Goal: Task Accomplishment & Management: Complete application form

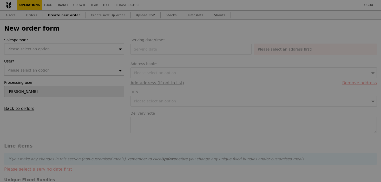
type input "Confirm"
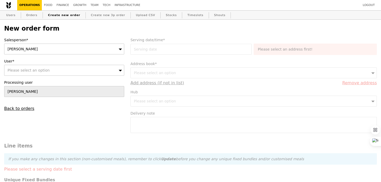
click at [86, 50] on div "[PERSON_NAME]" at bounding box center [64, 49] width 120 height 11
type input "pam"
click at [48, 70] on div "Please select an option" at bounding box center [64, 70] width 120 height 11
type input "[PERSON_NAME][EMAIL_ADDRESS][DOMAIN_NAME]"
type input "Confirm"
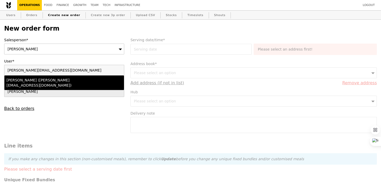
type input "[PERSON_NAME][EMAIL_ADDRESS][DOMAIN_NAME]"
click at [53, 82] on div "Nicole Moreira (nicole@thecrossing.com.sg)" at bounding box center [49, 83] width 87 height 10
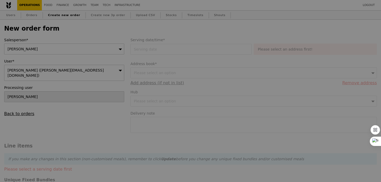
type input "Confirm"
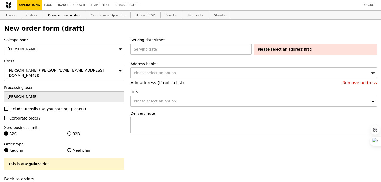
click at [30, 107] on span "Include utensils (Do you hate our planet?)" at bounding box center [47, 109] width 76 height 4
click at [8, 107] on input "Include utensils (Do you hate our planet?)" at bounding box center [6, 109] width 4 height 4
checkbox input "true"
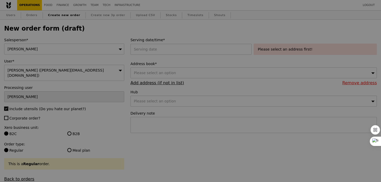
type input "Confirm"
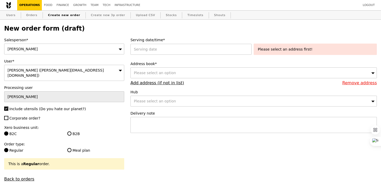
click at [28, 116] on span "Corporate order?" at bounding box center [24, 118] width 31 height 4
click at [8, 116] on input "Corporate order?" at bounding box center [6, 118] width 4 height 4
checkbox input "true"
click at [69, 132] on input "B2B" at bounding box center [69, 134] width 4 height 4
radio input "true"
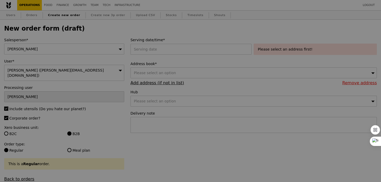
type input "Confirm"
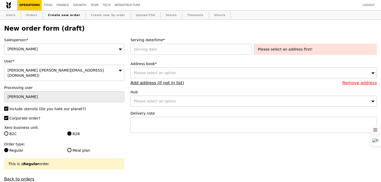
click at [147, 55] on div "Serving date/time* Please select an address first!" at bounding box center [253, 47] width 246 height 20
click at [145, 47] on div at bounding box center [191, 49] width 123 height 11
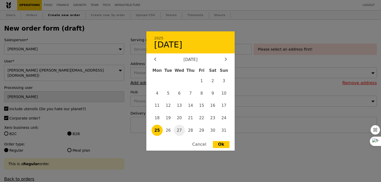
click at [180, 127] on span "27" at bounding box center [179, 130] width 11 height 11
type input "[DATE]"
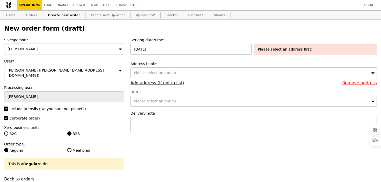
click at [188, 76] on div "Please select an option" at bounding box center [253, 73] width 246 height 11
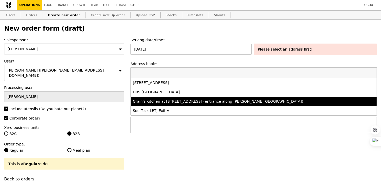
click at [190, 102] on div "Grain's kitchen at [STREET_ADDRESS] (entrance along [PERSON_NAME][GEOGRAPHIC_DA…" at bounding box center [223, 101] width 181 height 5
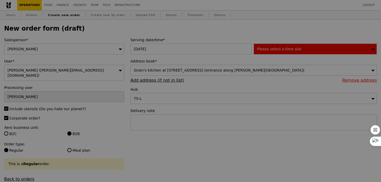
type input "Confirm"
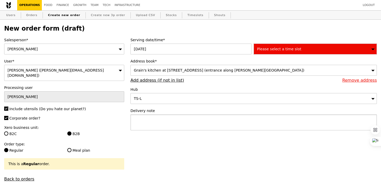
click at [174, 123] on textarea at bounding box center [253, 123] width 246 height 16
type textarea "Collect with"
type input "Confirm"
paste textarea "P4885"
type textarea "Collect with P4885, pick up at"
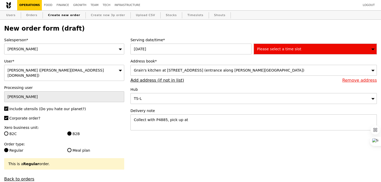
type input "Confirm"
type textarea "Collect with P4885, pick up at 5:30PM"
click at [267, 51] on div "Please select a time slot" at bounding box center [315, 49] width 123 height 11
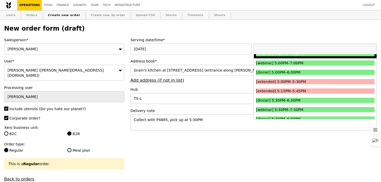
scroll to position [540, 0]
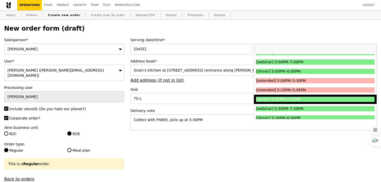
click at [269, 101] on div "[dinner] 5:30PM–6:30PM" at bounding box center [300, 99] width 89 height 5
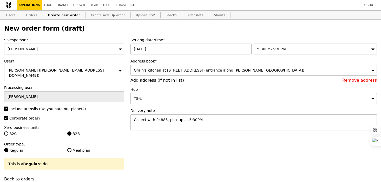
type input "Confirm"
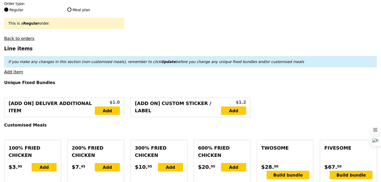
scroll to position [143, 0]
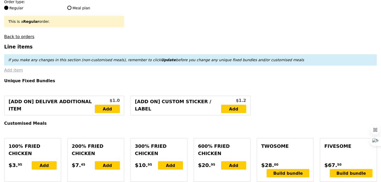
click at [17, 68] on link "Add item" at bounding box center [13, 70] width 19 height 5
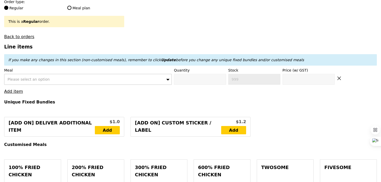
click at [29, 77] on div "Please select an option" at bounding box center [88, 79] width 168 height 11
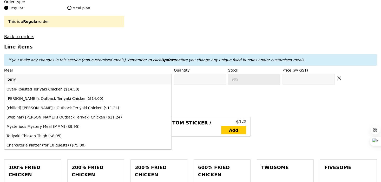
type input "teriya"
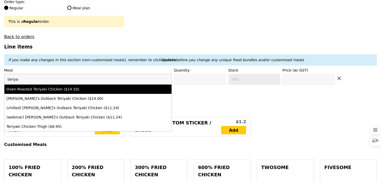
type input "Confirm anyway"
type input "0"
type input "448"
type input "14.5"
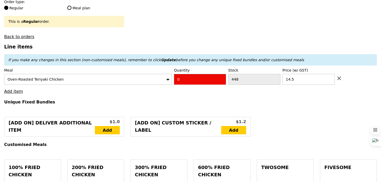
type input "Confirm"
type input "30"
type input "Loading..."
type input "435.00"
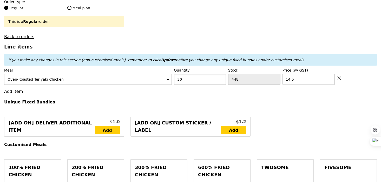
type input "Confirm"
click at [11, 89] on link "Add item" at bounding box center [13, 91] width 19 height 5
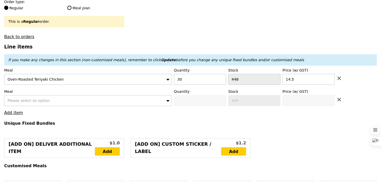
click at [16, 95] on div "Please select an option" at bounding box center [88, 100] width 168 height 11
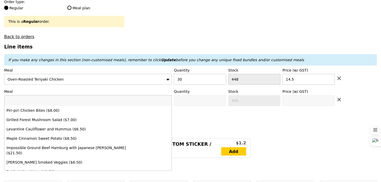
type input "t"
type input "Loading..."
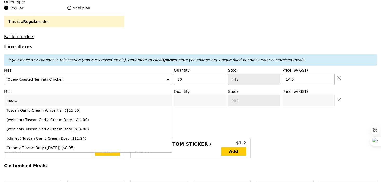
type input "tuscan"
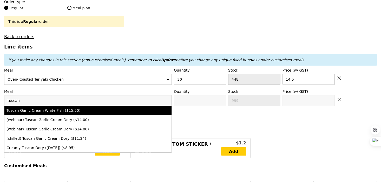
type input "Confirm anyway"
type input "0"
type input "456"
type input "15.5"
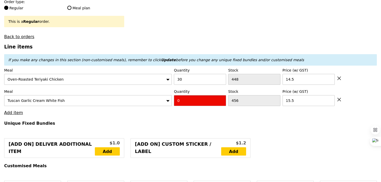
type input "Confirm"
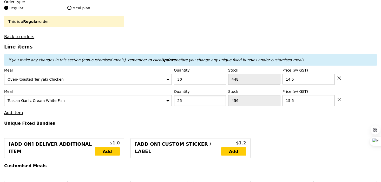
type input "25"
click at [77, 121] on h4 "Unique Fixed Bundles" at bounding box center [190, 123] width 373 height 5
type input "Loading..."
type input "822.50"
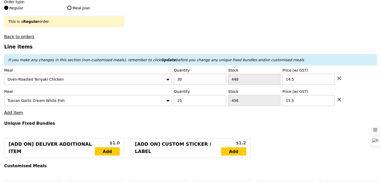
type input "Confirm"
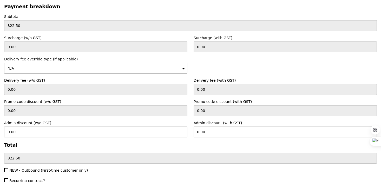
scroll to position [1384, 0]
click at [205, 127] on input "0.00" at bounding box center [285, 132] width 183 height 11
drag, startPoint x: 100, startPoint y: 128, endPoint x: 0, endPoint y: 122, distance: 100.5
type input "41.13"
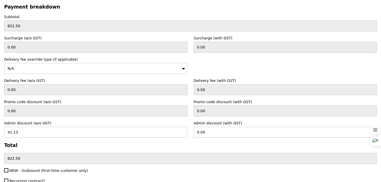
type input "44.83"
type input "777.67"
click at [48, 144] on div "Payment breakdown Subtotal 822.50 Surcharge (w/o GST) 0.00 Surcharge (with GST)…" at bounding box center [190, 84] width 373 height 160
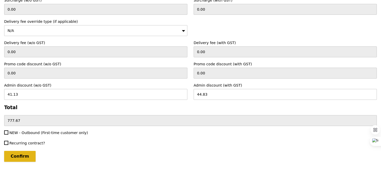
click at [19, 151] on input "Confirm" at bounding box center [19, 156] width 31 height 11
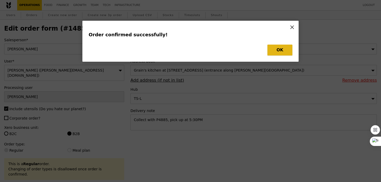
click at [274, 53] on button "OK" at bounding box center [279, 50] width 25 height 11
type input "Loading..."
checkbox input "false"
type input "25"
type input "456"
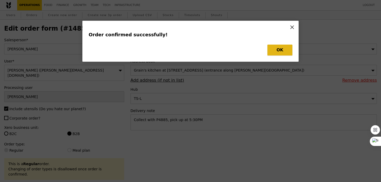
type input "15.50"
type input "30"
type input "448"
type input "14.50"
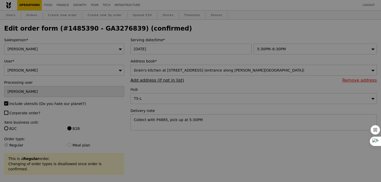
type input "431"
type input "418"
type input "Update"
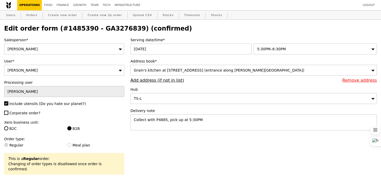
click at [104, 25] on h2 "Edit order form (#1485390 - GA3276839) (confirmed)" at bounding box center [190, 28] width 373 height 7
click at [29, 16] on link "Orders" at bounding box center [31, 15] width 15 height 9
select select "100"
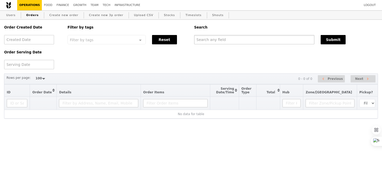
click at [221, 40] on input "text" at bounding box center [254, 39] width 120 height 9
paste input "GA3276839"
type input "GA3276839"
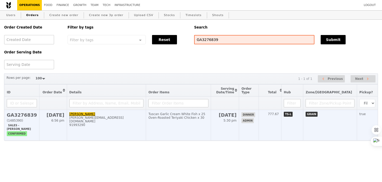
click at [117, 130] on td "Nicole Moreira nicole@thecrossing.com.sg 91993290" at bounding box center [106, 125] width 79 height 31
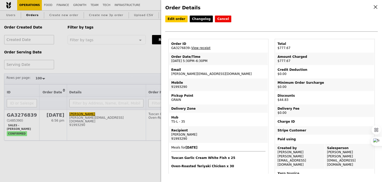
click at [181, 47] on td "Order ID GA3276839 – View receipt" at bounding box center [218, 46] width 99 height 12
copy td "GA3276839"
click at [103, 48] on div "Order Details Edit order Changelog Cancel Order ID GA3276839 – View receipt Ord…" at bounding box center [191, 91] width 382 height 182
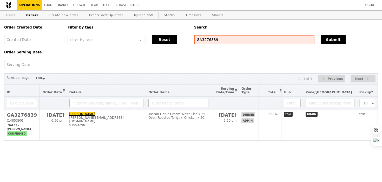
click at [11, 16] on link "Users" at bounding box center [11, 15] width 14 height 9
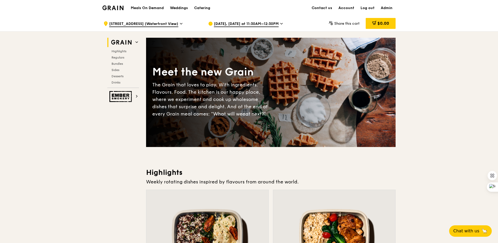
click at [232, 24] on span "Aug 26, Tomorrow at 11:30AM–12:30PM" at bounding box center [246, 24] width 65 height 6
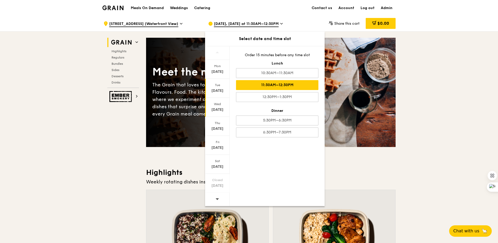
click at [213, 115] on div "Wed Aug 27" at bounding box center [217, 107] width 25 height 19
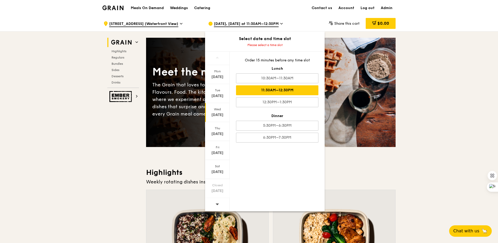
click at [264, 91] on div "11:30AM–12:30PM" at bounding box center [277, 90] width 82 height 10
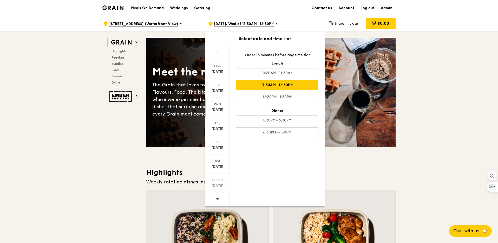
click at [352, 168] on h3 "Highlights" at bounding box center [271, 172] width 250 height 9
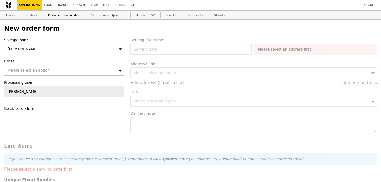
click at [55, 50] on div "[PERSON_NAME]" at bounding box center [64, 49] width 120 height 11
type input "zhe"
click at [55, 64] on div "User* Please select an option" at bounding box center [64, 67] width 120 height 17
click at [55, 66] on div "Please select an option" at bounding box center [64, 70] width 120 height 11
type input "Confirm"
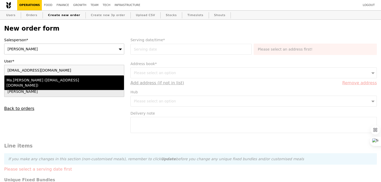
type input "[EMAIL_ADDRESS][DOMAIN_NAME]"
click at [56, 81] on div "Ma.[PERSON_NAME] ([EMAIL_ADDRESS][DOMAIN_NAME])" at bounding box center [49, 83] width 87 height 10
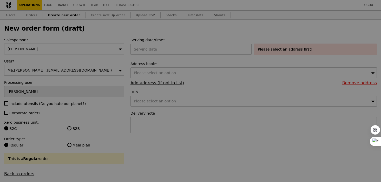
type input "Confirm"
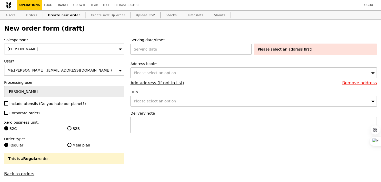
click at [43, 104] on span "Include utensils (Do you hate our planet?)" at bounding box center [47, 104] width 76 height 4
click at [8, 104] on input "Include utensils (Do you hate our planet?)" at bounding box center [6, 104] width 4 height 4
checkbox input "true"
type input "Confirm"
click at [26, 113] on span "Corporate order?" at bounding box center [24, 113] width 31 height 4
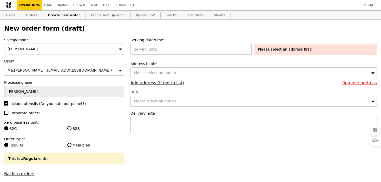
click at [8, 113] on input "Corporate order?" at bounding box center [6, 113] width 4 height 4
checkbox input "true"
click at [75, 126] on div "Xero business unit: B2C B2B" at bounding box center [64, 126] width 120 height 12
click at [78, 127] on label "B2B" at bounding box center [95, 128] width 57 height 5
click at [71, 127] on input "B2B" at bounding box center [69, 129] width 4 height 4
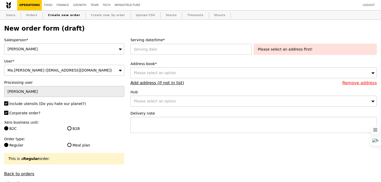
radio input "true"
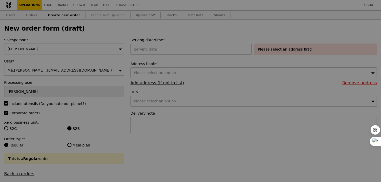
type input "Confirm"
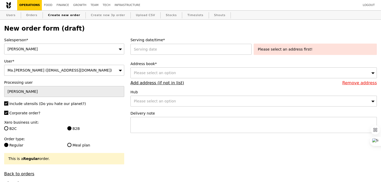
click at [198, 57] on div "Serving date/time* Please select an address first!" at bounding box center [253, 47] width 246 height 20
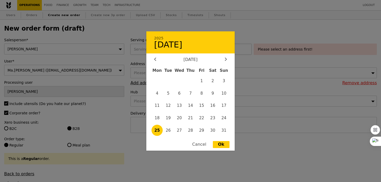
click at [193, 53] on div "2025 [DATE] [DATE] Mon Tue Wed Thu Fri Sat Sun 1 2 3 4 5 6 7 8 9 10 11 12 13 14…" at bounding box center [191, 49] width 123 height 11
click at [181, 128] on span "27" at bounding box center [179, 130] width 11 height 11
type input "[DATE]"
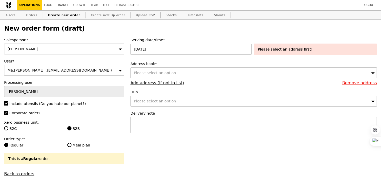
click at [201, 76] on div "Please select an option" at bounding box center [253, 73] width 246 height 11
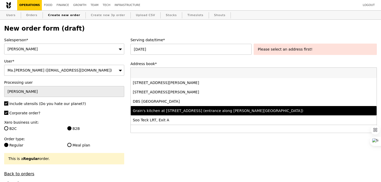
click at [204, 108] on div "Grain's kitchen at [STREET_ADDRESS] (entrance along [PERSON_NAME][GEOGRAPHIC_DA…" at bounding box center [223, 110] width 181 height 5
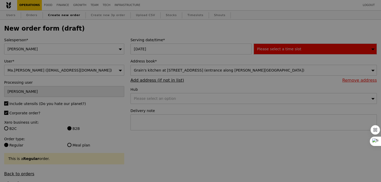
type input "Confirm"
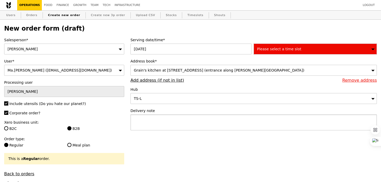
click at [190, 120] on textarea at bounding box center [253, 123] width 246 height 16
type textarea "P"
paste textarea "P7104"
type textarea "Pick up with P7104 (pick up time: 10:15AM)"
click at [274, 52] on div "Please select a time slot" at bounding box center [315, 49] width 123 height 11
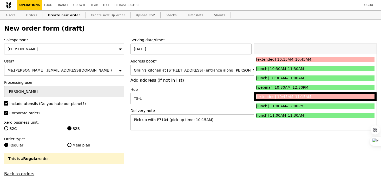
scroll to position [121, 0]
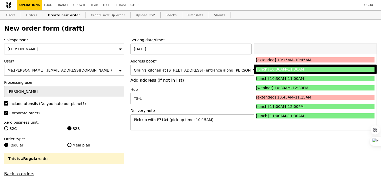
click at [276, 70] on div "[lunch] 10:30AM–11:30AM" at bounding box center [300, 69] width 89 height 5
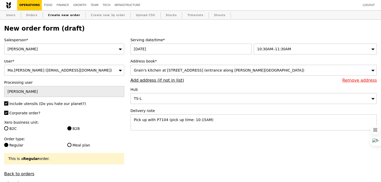
type input "Confirm"
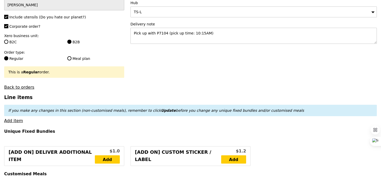
scroll to position [88, 0]
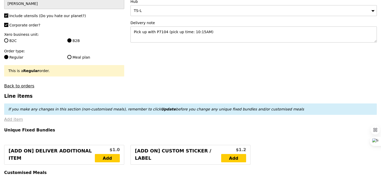
click at [19, 121] on link "Add item" at bounding box center [13, 119] width 19 height 5
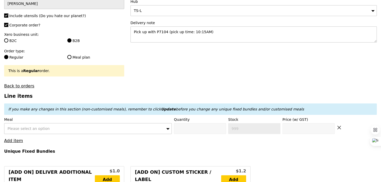
click at [22, 129] on span "Please select an option" at bounding box center [29, 129] width 42 height 4
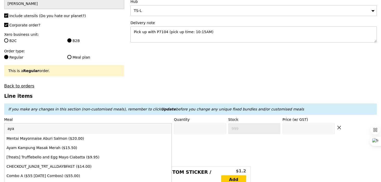
type input "ayam"
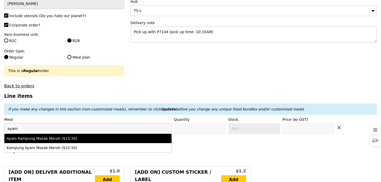
type input "Confirm anyway"
type input "0"
type input "481"
type input "15.5"
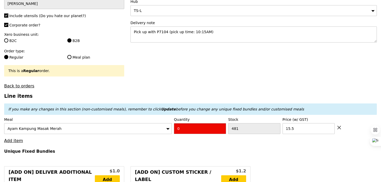
type input "1"
type input "Confirm"
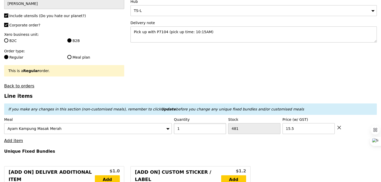
type input "1"
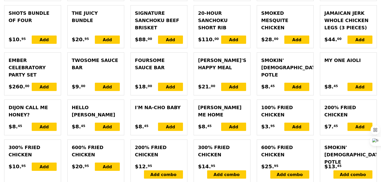
type input "Loading..."
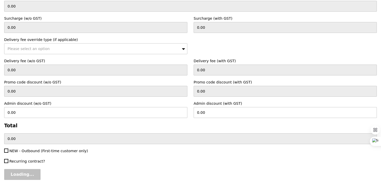
type input "15.50"
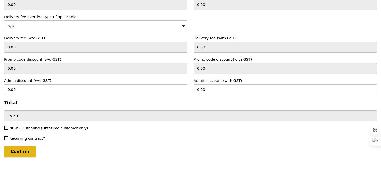
click at [24, 152] on input "Confirm" at bounding box center [19, 152] width 31 height 11
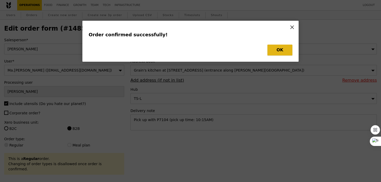
click at [272, 52] on button "OK" at bounding box center [279, 50] width 25 height 11
type input "Loading..."
checkbox input "false"
type input "15.50"
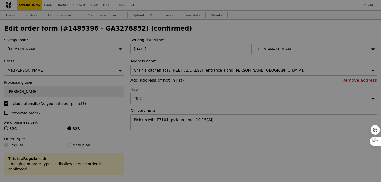
type input "480"
type input "Update"
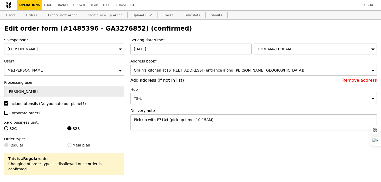
click at [108, 31] on h2 "Edit order form (#1485396 - GA3276852) (confirmed)" at bounding box center [190, 28] width 373 height 7
copy h2 "GA3276852"
click at [31, 18] on link "Orders" at bounding box center [31, 15] width 15 height 9
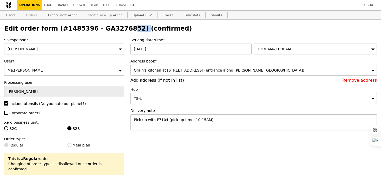
select select "100"
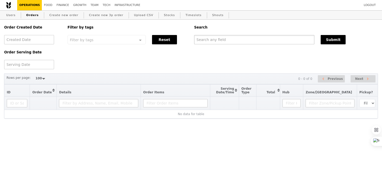
click at [211, 38] on input "text" at bounding box center [254, 39] width 120 height 9
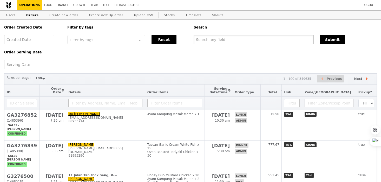
paste input "GA3276852"
type input "GA3276852"
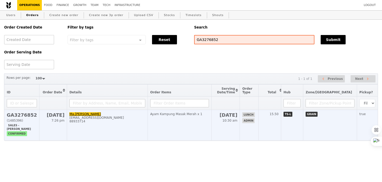
click at [198, 130] on td "Ayam Kampung Masak Merah x 1" at bounding box center [180, 125] width 64 height 31
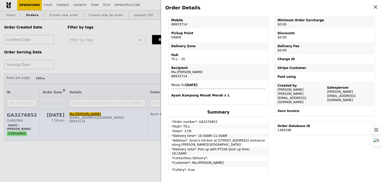
scroll to position [70, 0]
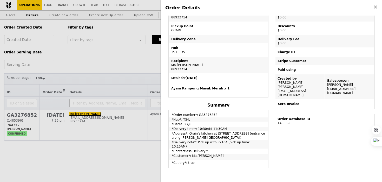
click at [205, 114] on td "*Order number*: GA3276852" at bounding box center [218, 114] width 99 height 6
copy td "GA3276852"
click at [142, 79] on div "Order Details Edit order Changelog Cancel Order ID GA3276852 – View receipt Ord…" at bounding box center [191, 91] width 382 height 182
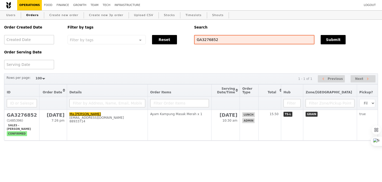
scroll to position [100, 0]
click at [239, 40] on input "GA3276852" at bounding box center [254, 39] width 120 height 9
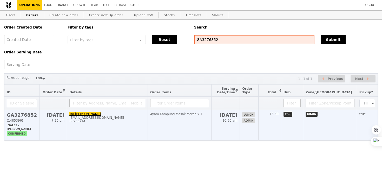
click at [237, 127] on td "[DATE] 10:30 am" at bounding box center [226, 125] width 28 height 31
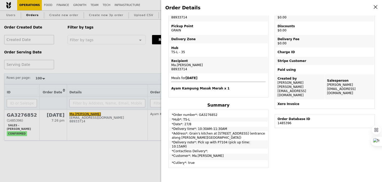
scroll to position [0, 0]
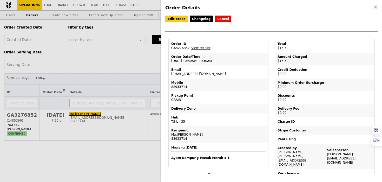
click at [193, 61] on td "Order Date/Time [DATE] 10:30AM–11:30AM" at bounding box center [218, 59] width 99 height 12
copy td "[DATE] 10:30AM–11:30AM"
